Goal: Information Seeking & Learning: Learn about a topic

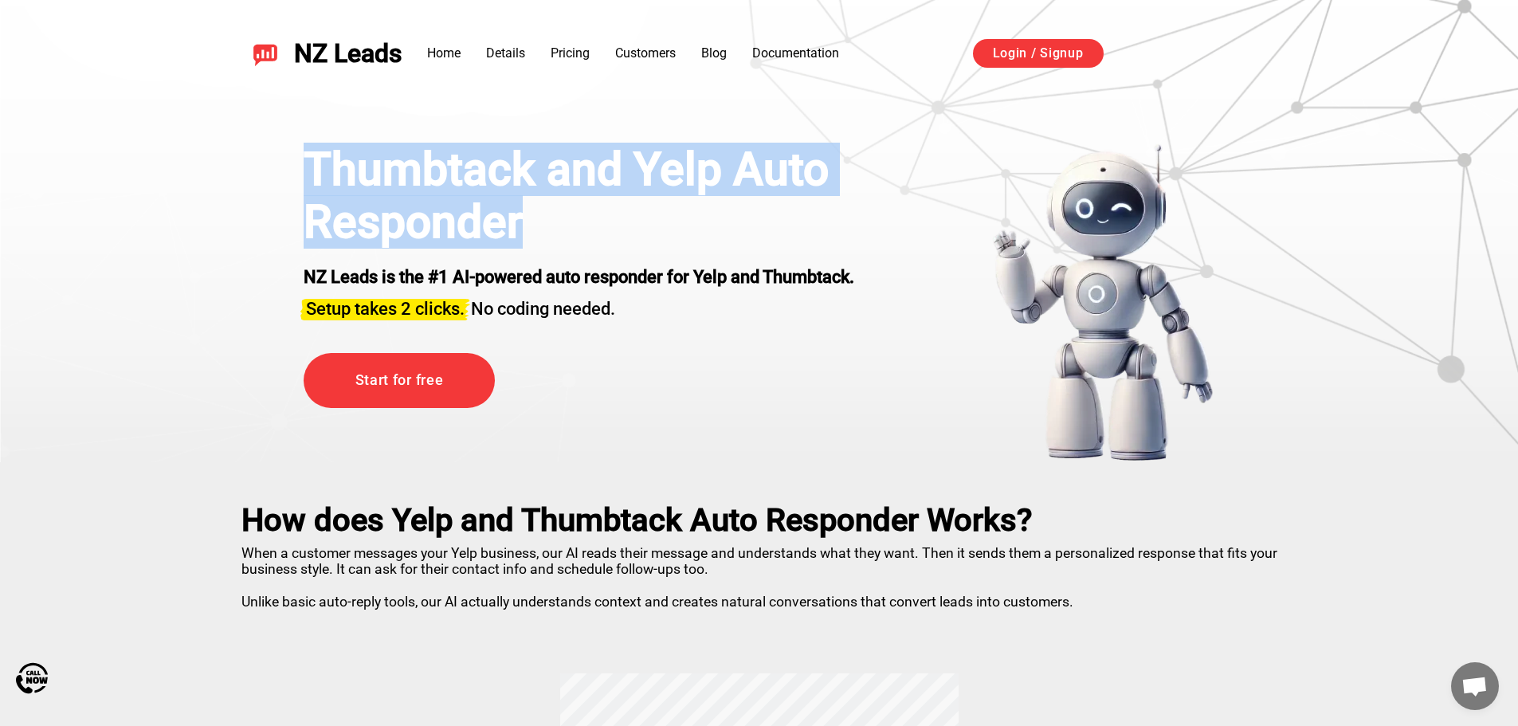
drag, startPoint x: 297, startPoint y: 179, endPoint x: 551, endPoint y: 225, distance: 257.7
click at [551, 225] on div "Thumbtack and Yelp Auto Responder NZ Leads is the #1 AI-powered auto responder …" at bounding box center [759, 302] width 991 height 319
copy h1 "Thumbtack and Yelp Auto Responder"
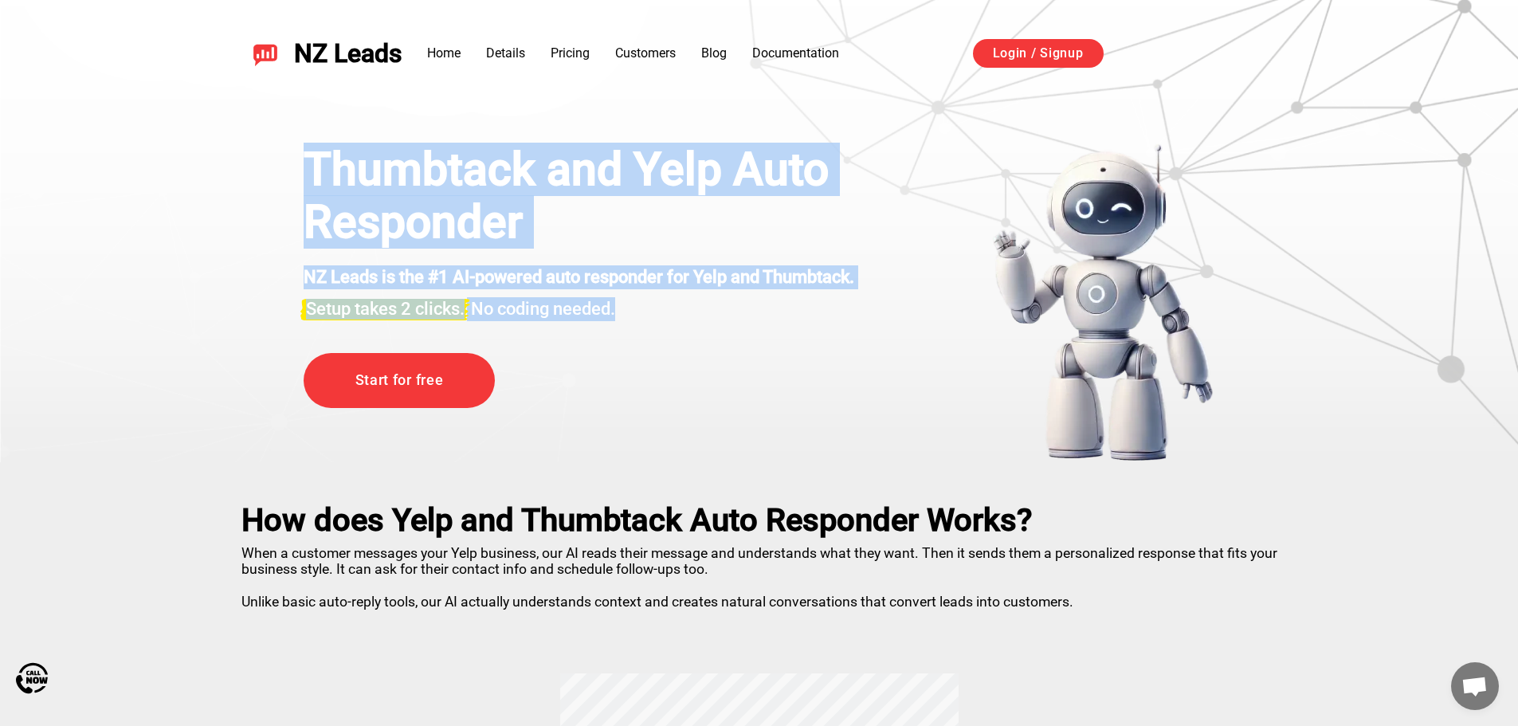
copy div "Thumbtack and Yelp Auto Responder NZ Leads is the #1 AI-powered auto responder …"
drag, startPoint x: 650, startPoint y: 312, endPoint x: 301, endPoint y: 140, distance: 389.3
click at [301, 140] on div "Thumbtack and Yelp Auto Responder NZ Leads is the #1 AI-powered auto responder …" at bounding box center [760, 283] width 1116 height 359
click at [1087, 227] on img at bounding box center [1103, 302] width 222 height 319
click at [855, 219] on h1 "Thumbtack and Yelp Auto Responder" at bounding box center [623, 195] width 638 height 104
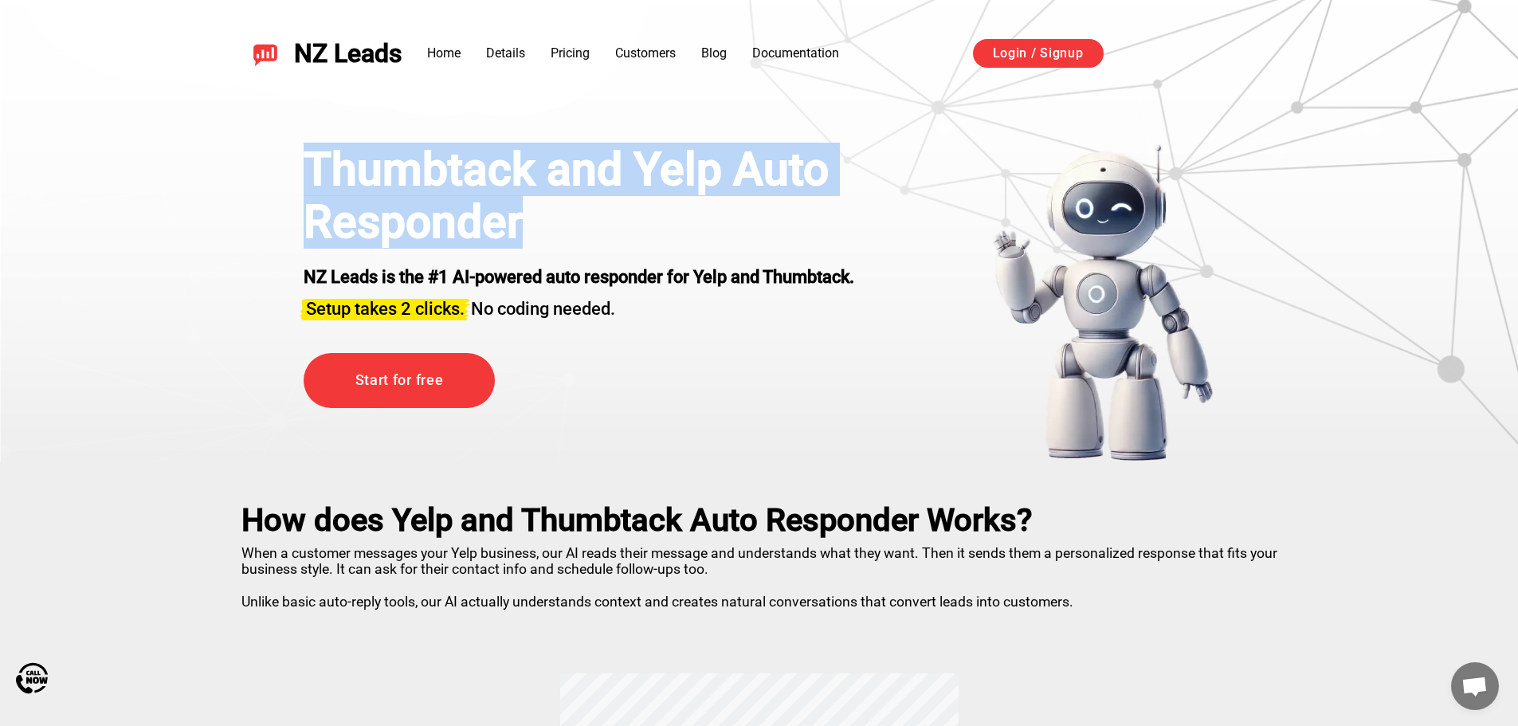
drag, startPoint x: 293, startPoint y: 165, endPoint x: 518, endPoint y: 218, distance: 230.9
click at [518, 218] on div "Thumbtack and Yelp Auto Responder NZ Leads is the #1 AI-powered auto responder …" at bounding box center [759, 302] width 991 height 319
copy h1 "Thumbtack and Yelp Auto Responder"
